Goal: Obtain resource: Obtain resource

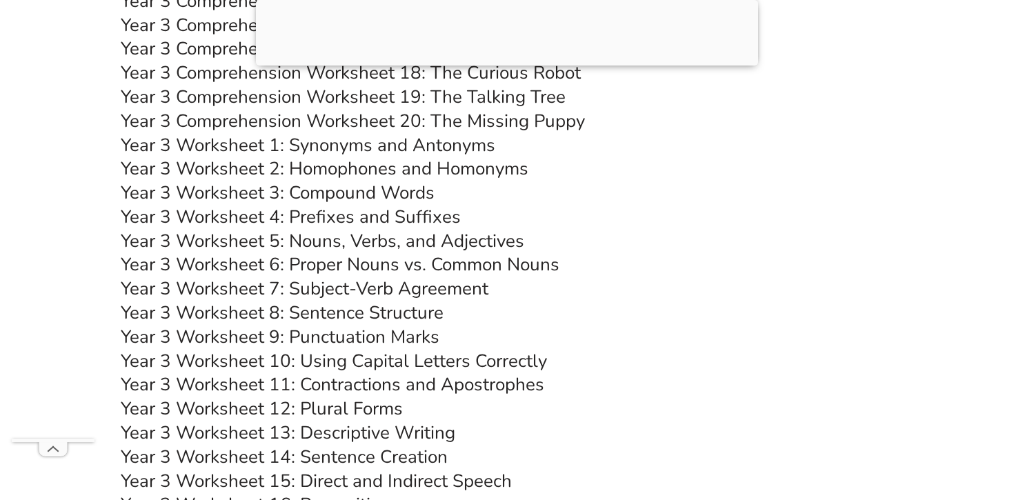
scroll to position [4571, 0]
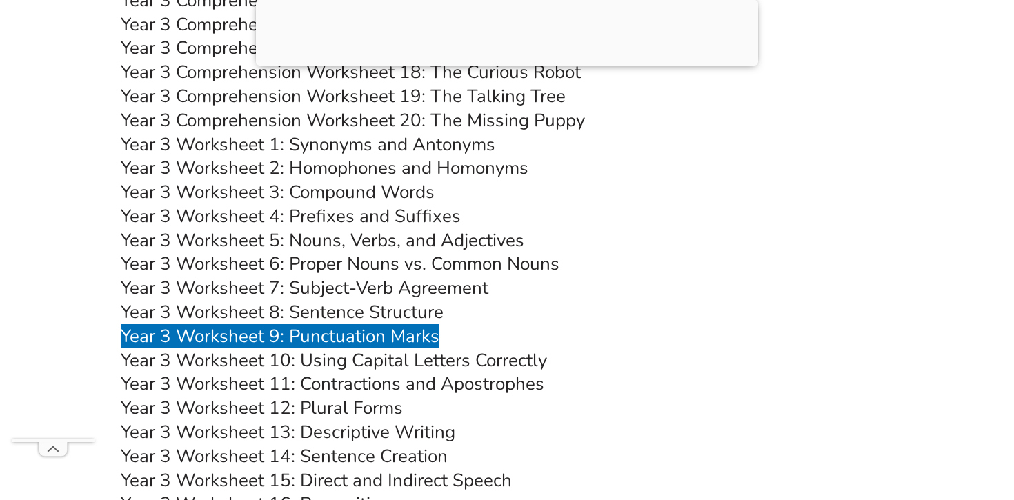
drag, startPoint x: 394, startPoint y: 334, endPoint x: 549, endPoint y: 61, distance: 313.7
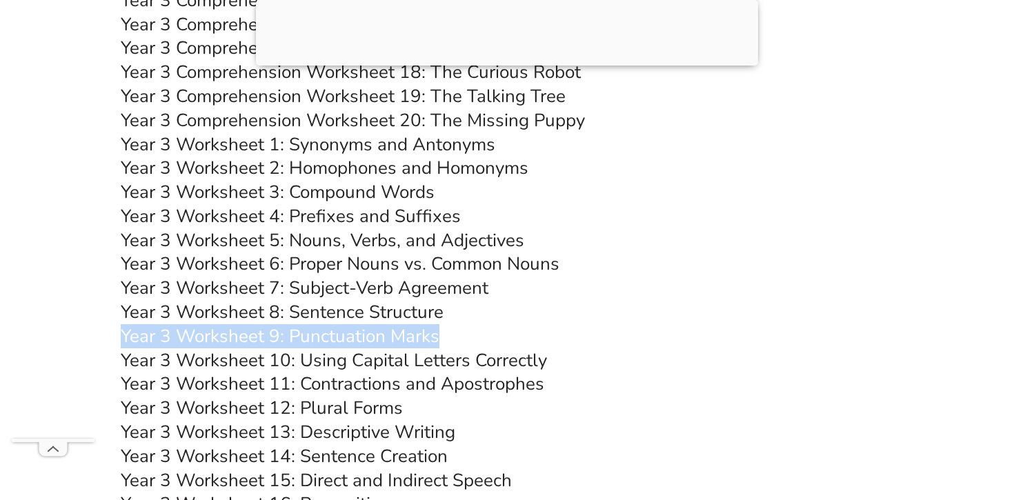
click at [377, 312] on link "Year 3 Worksheet 8: Sentence Structure" at bounding box center [282, 312] width 323 height 24
click at [418, 360] on link "Year 3 Worksheet 10: Using Capital Letters Correctly" at bounding box center [334, 360] width 426 height 24
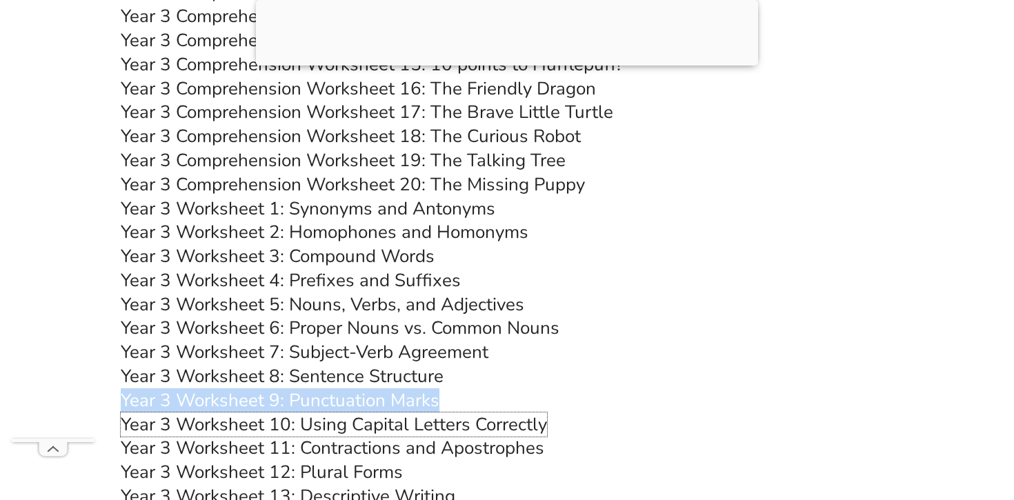
scroll to position [4501, 0]
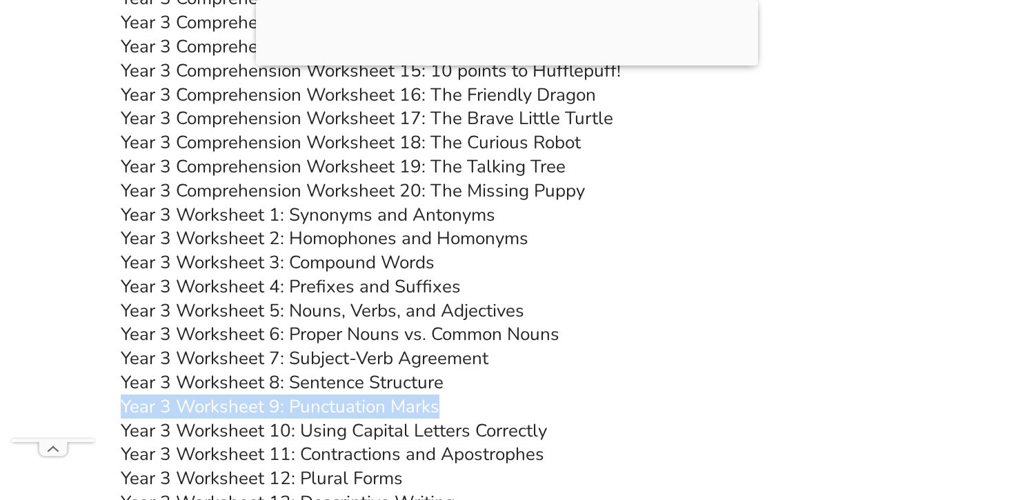
click at [379, 258] on link "Year 3 Worksheet 3: Compound Words" at bounding box center [278, 262] width 314 height 24
click at [394, 310] on link "Year 3 Worksheet 5: Nouns, Verbs, and Adjectives" at bounding box center [322, 311] width 403 height 24
click at [461, 340] on link "Year 3 Worksheet 6: Proper Nouns vs. Common Nouns" at bounding box center [340, 334] width 439 height 24
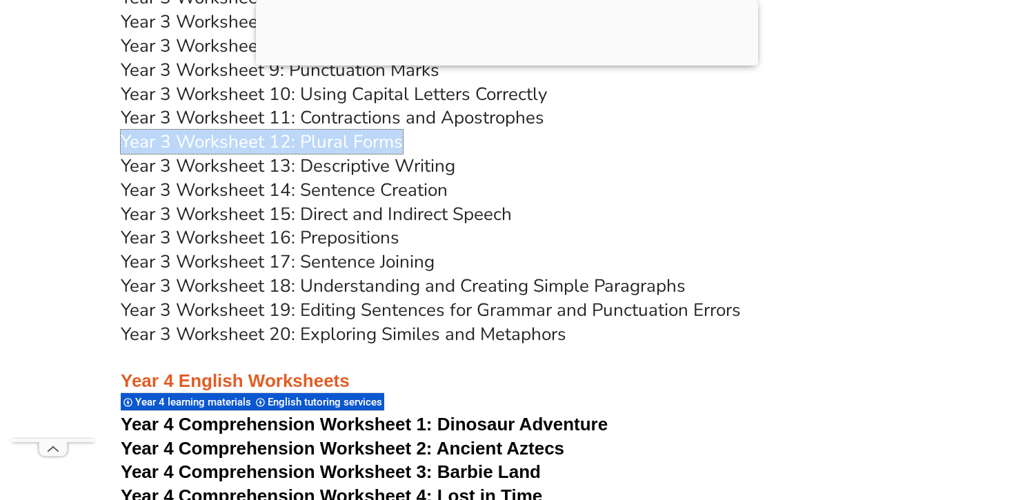
scroll to position [4838, 0]
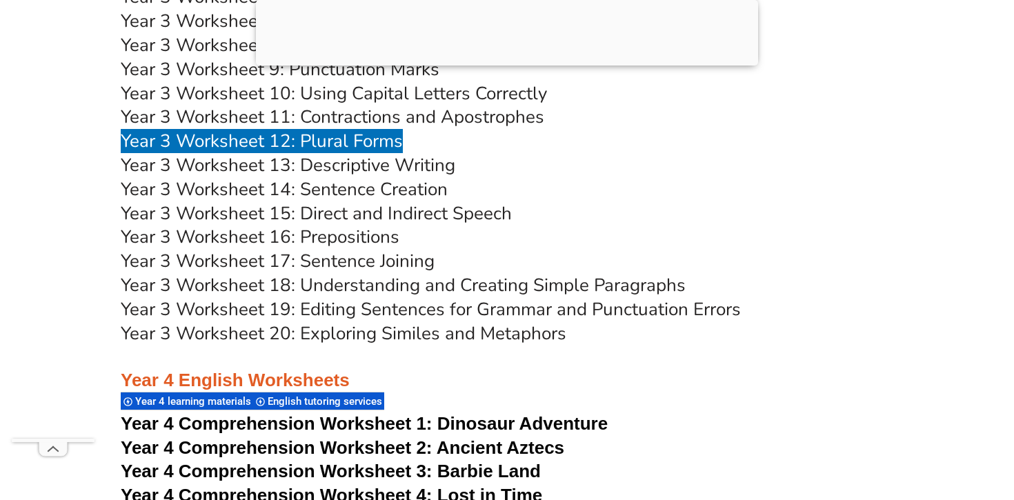
drag, startPoint x: 362, startPoint y: 174, endPoint x: 699, endPoint y: 52, distance: 358.6
